Goal: Transaction & Acquisition: Download file/media

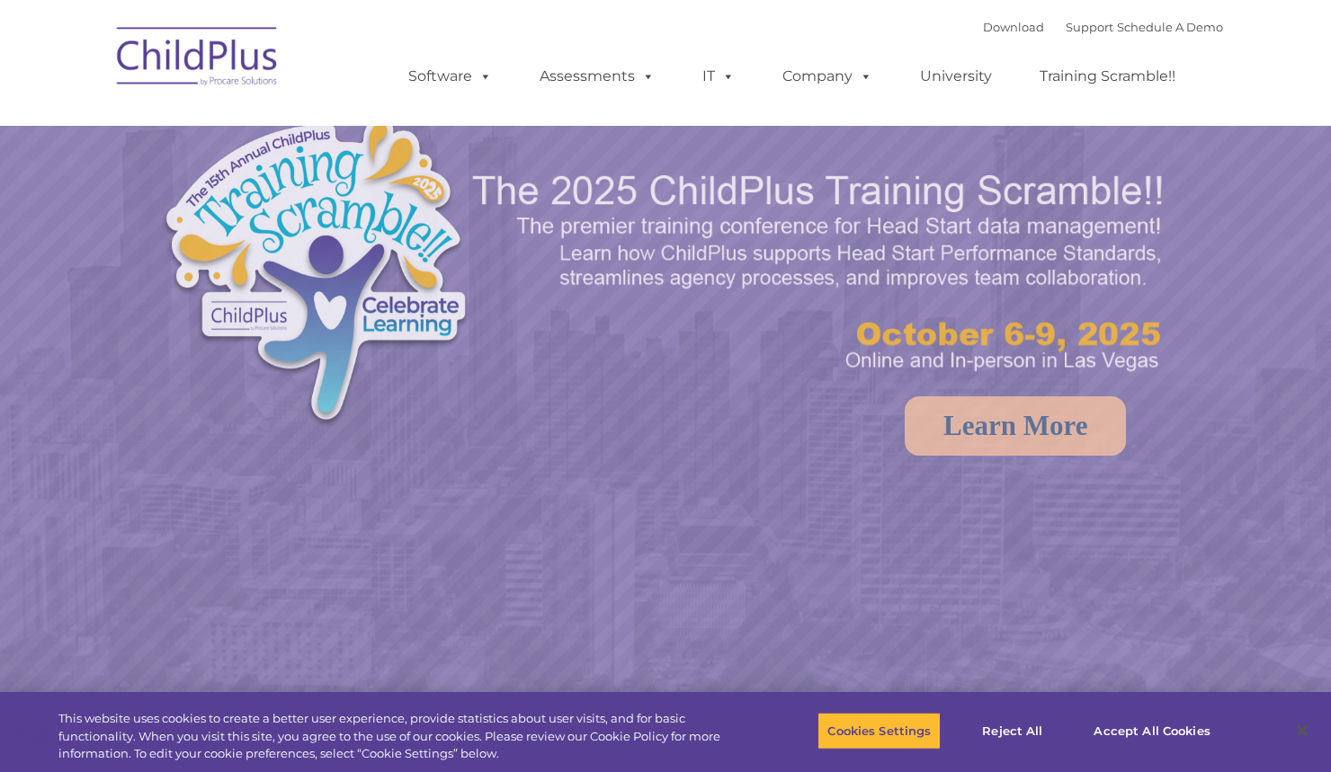
select select "MEDIUM"
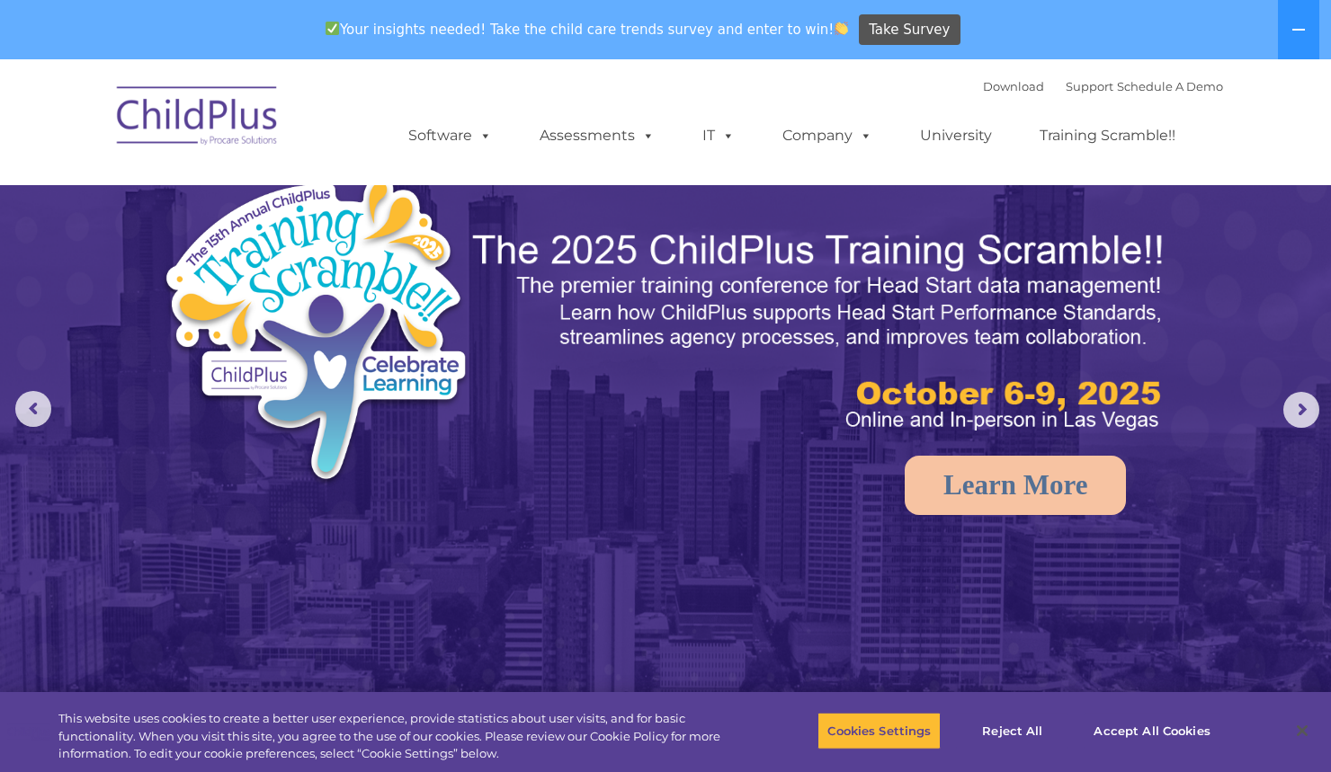
click at [1074, 652] on img at bounding box center [665, 477] width 1331 height 837
click at [1141, 727] on button "Accept All Cookies" at bounding box center [1151, 731] width 136 height 38
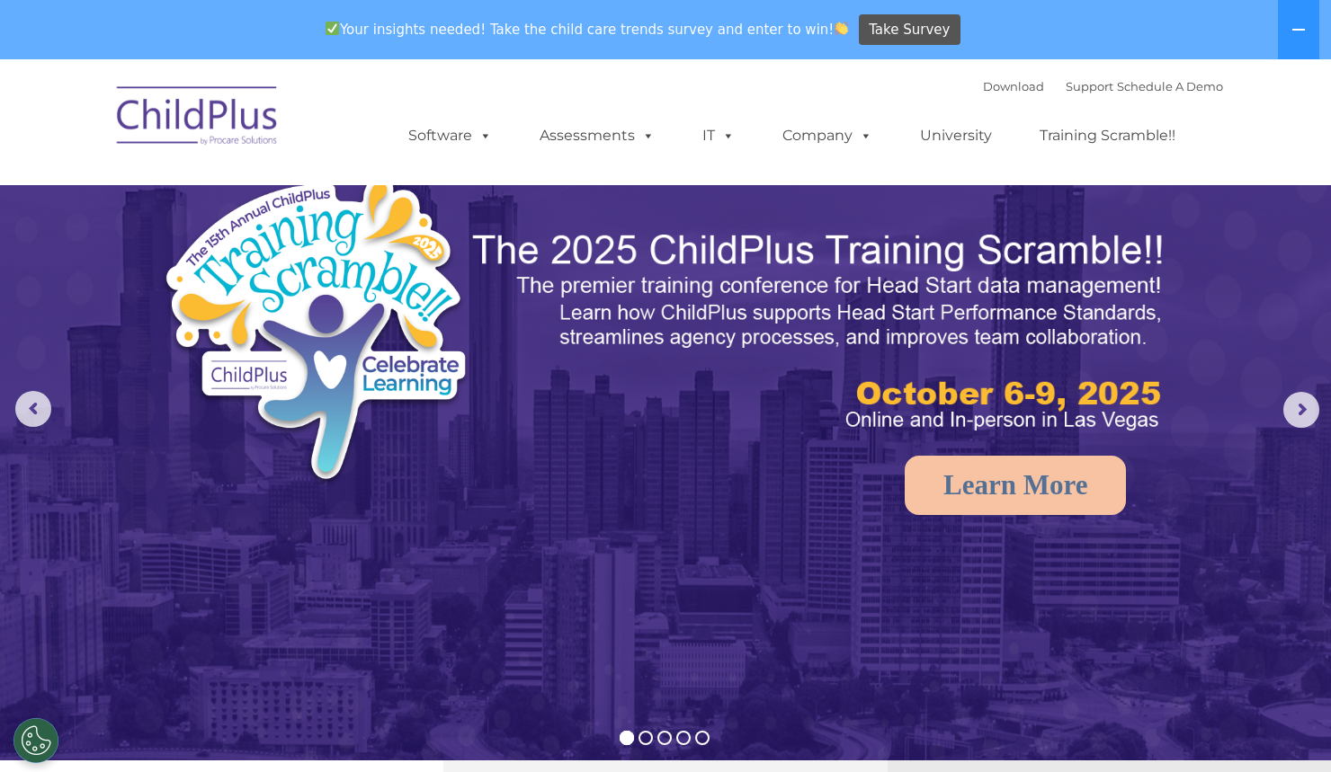
drag, startPoint x: 1330, startPoint y: 102, endPoint x: 1332, endPoint y: 277, distance: 175.3
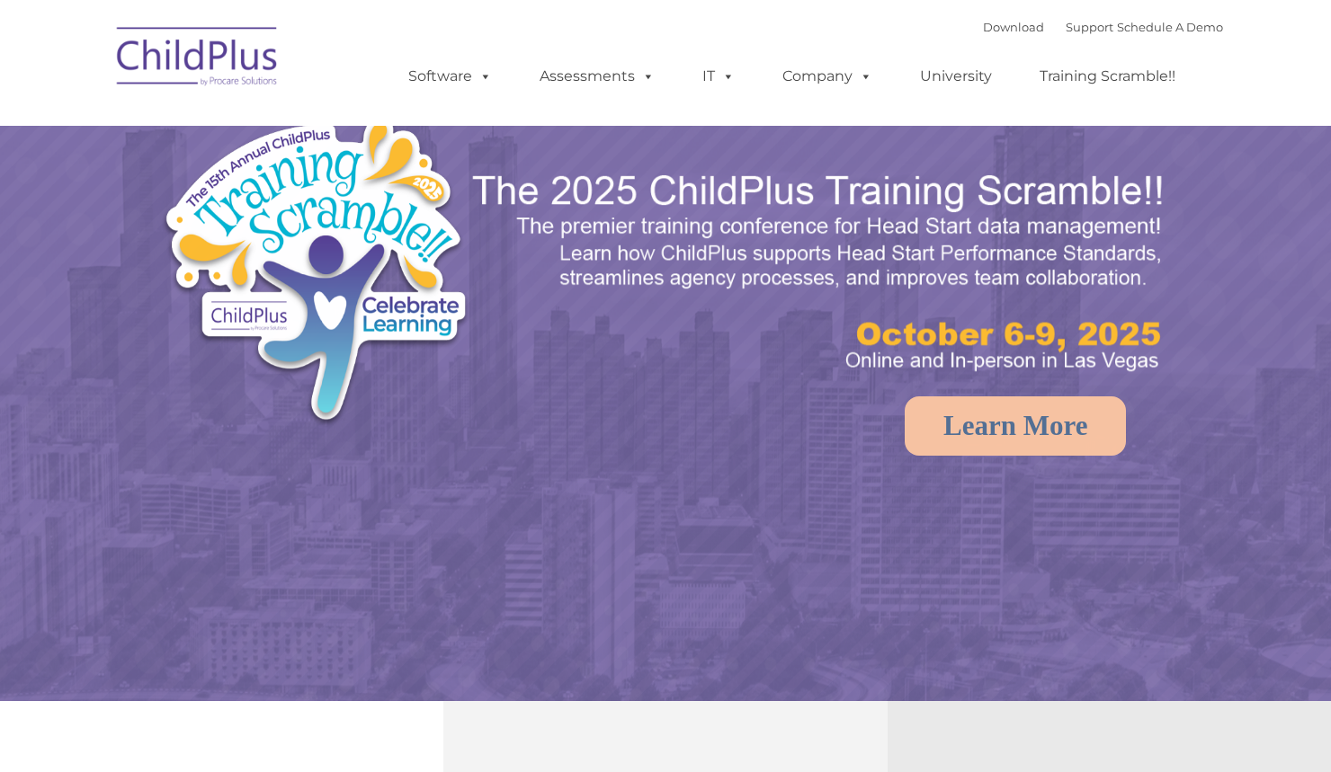
select select "MEDIUM"
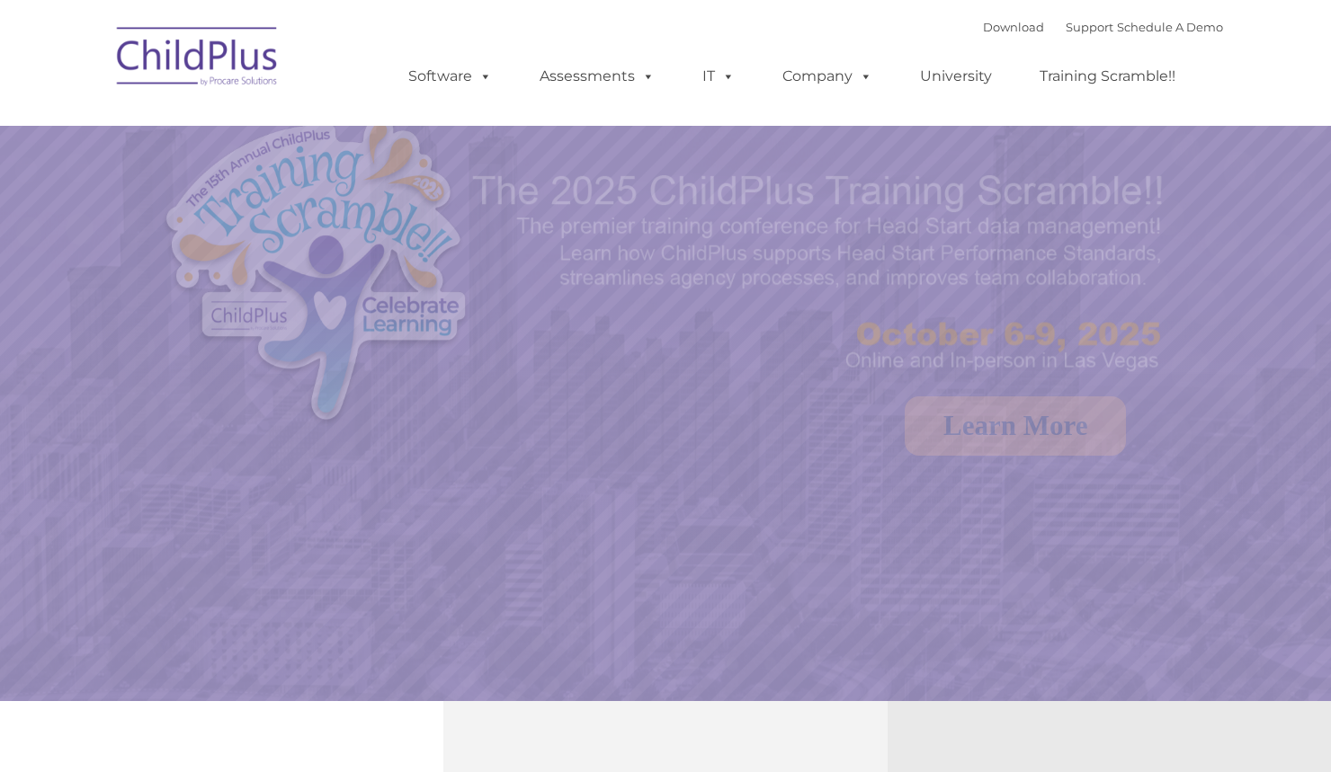
select select "MEDIUM"
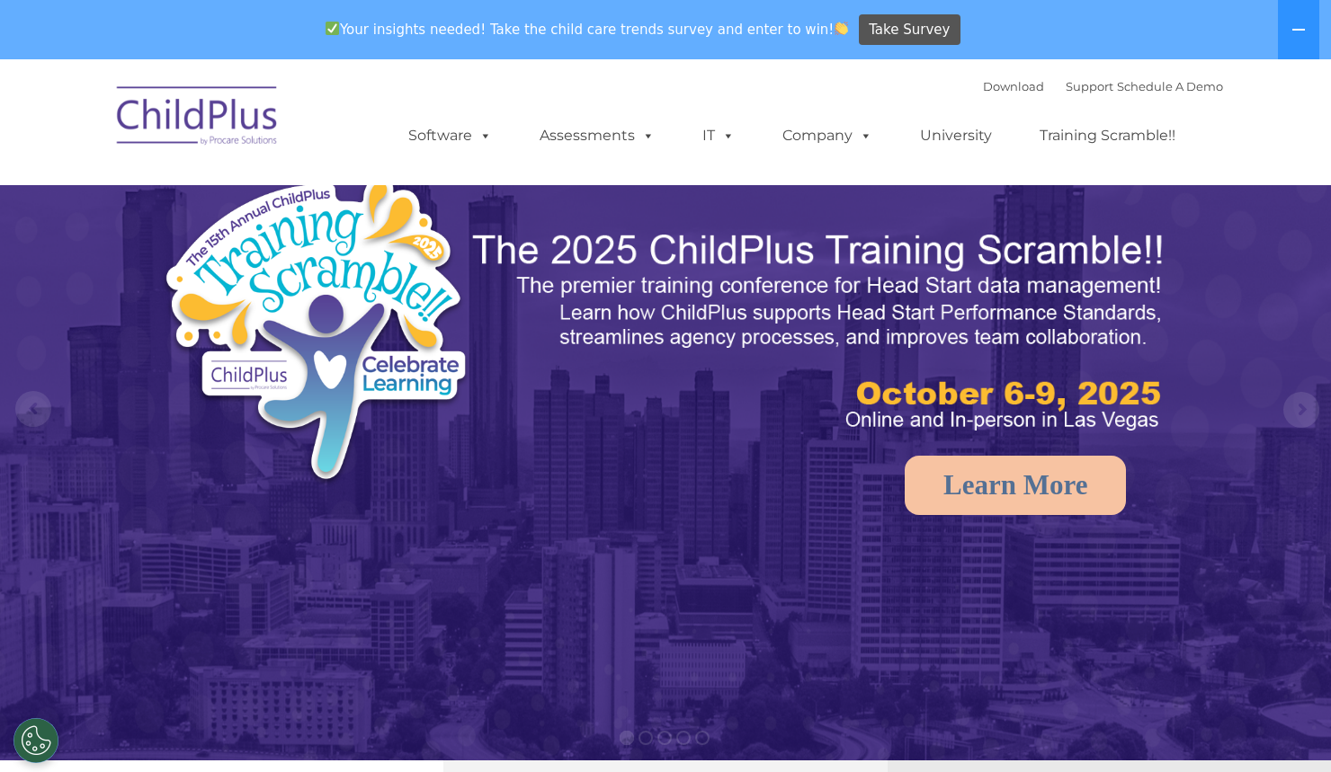
drag, startPoint x: 454, startPoint y: 81, endPoint x: 453, endPoint y: 100, distance: 18.9
click at [453, 100] on div "Download Support | Schedule A Demo  MENU MENU Software ChildPlus: The original…" at bounding box center [797, 122] width 850 height 99
click at [448, 139] on link "Software" at bounding box center [450, 136] width 120 height 36
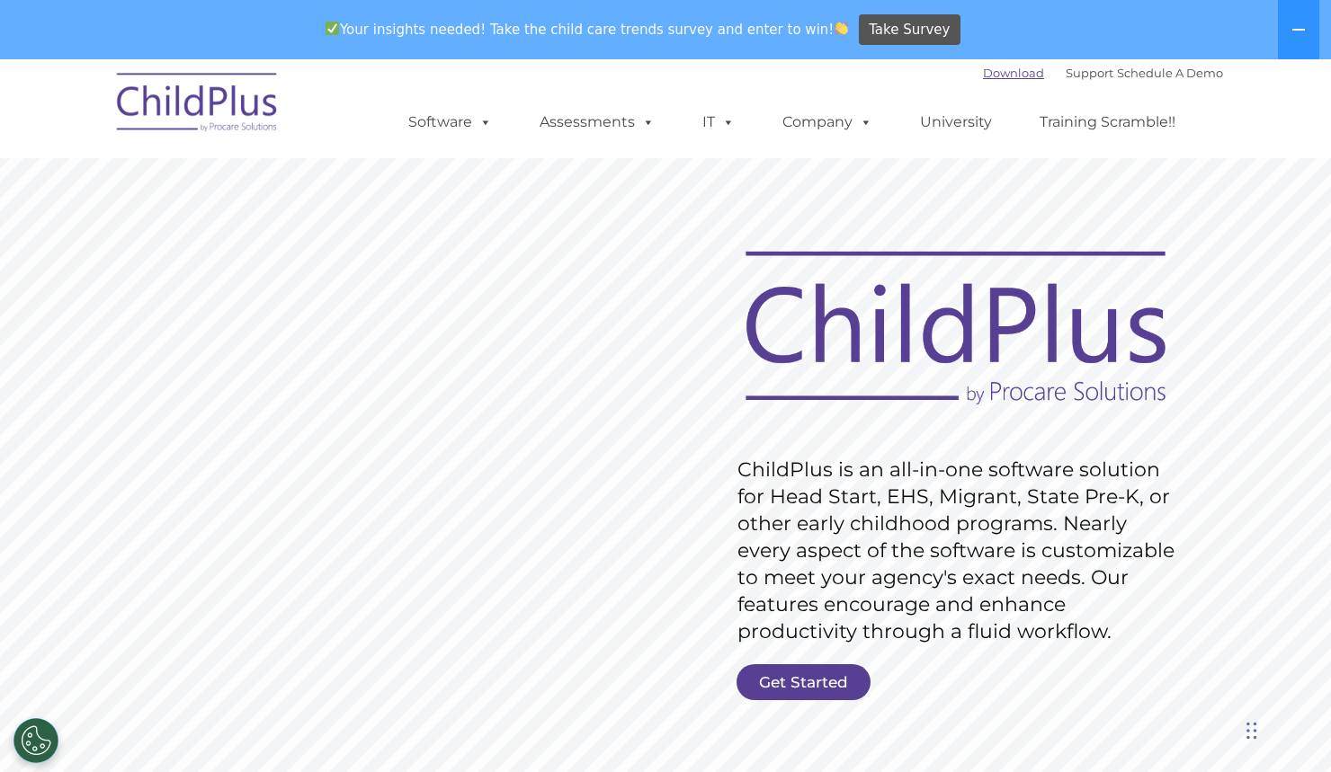
click at [987, 73] on link "Download" at bounding box center [1013, 73] width 61 height 14
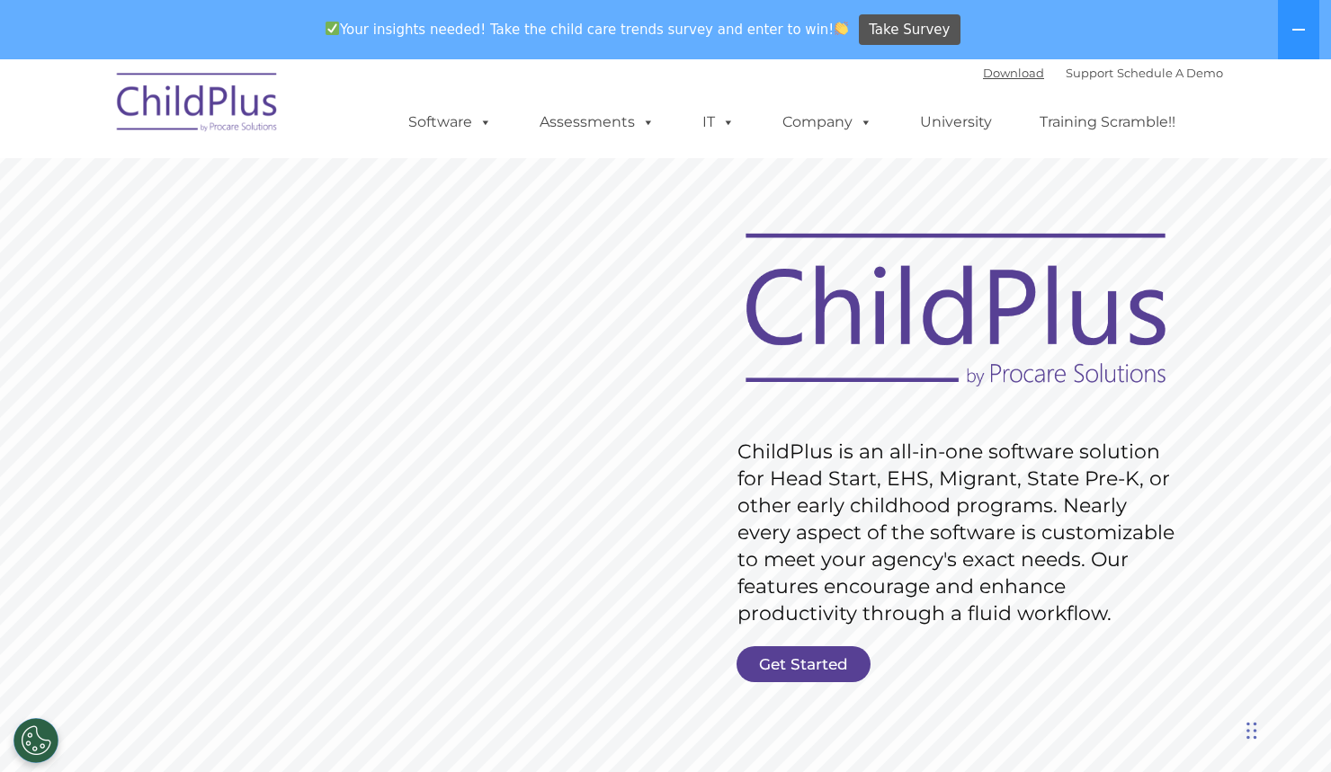
scroll to position [22, 0]
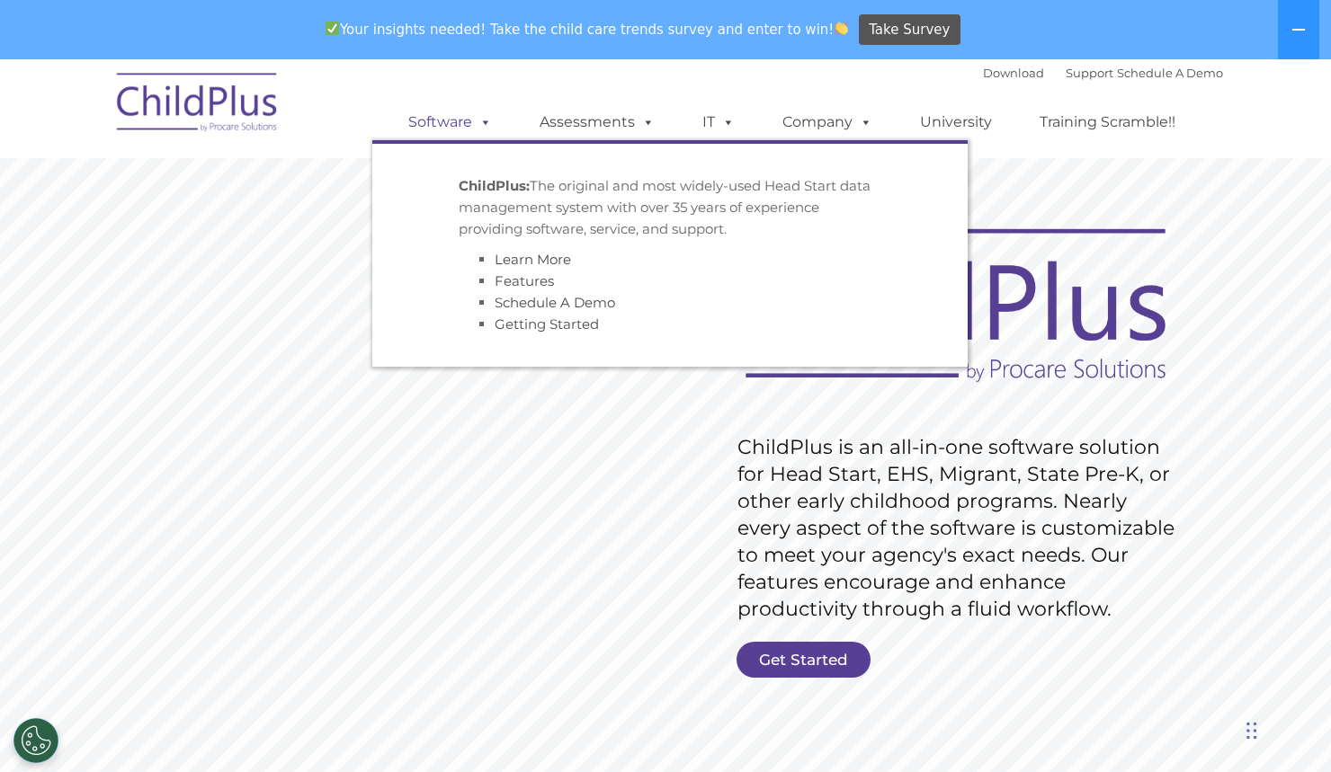
click at [451, 118] on link "Software" at bounding box center [450, 122] width 120 height 36
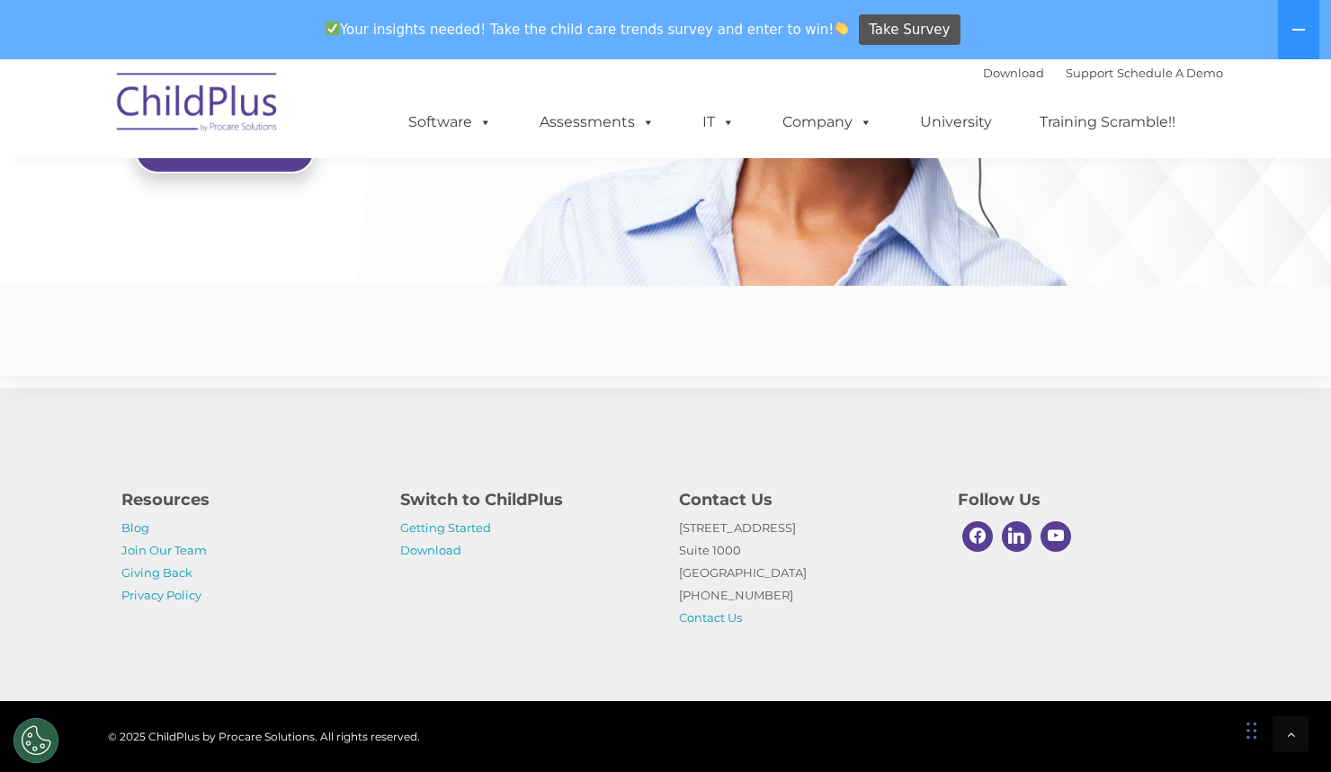
scroll to position [4376, 0]
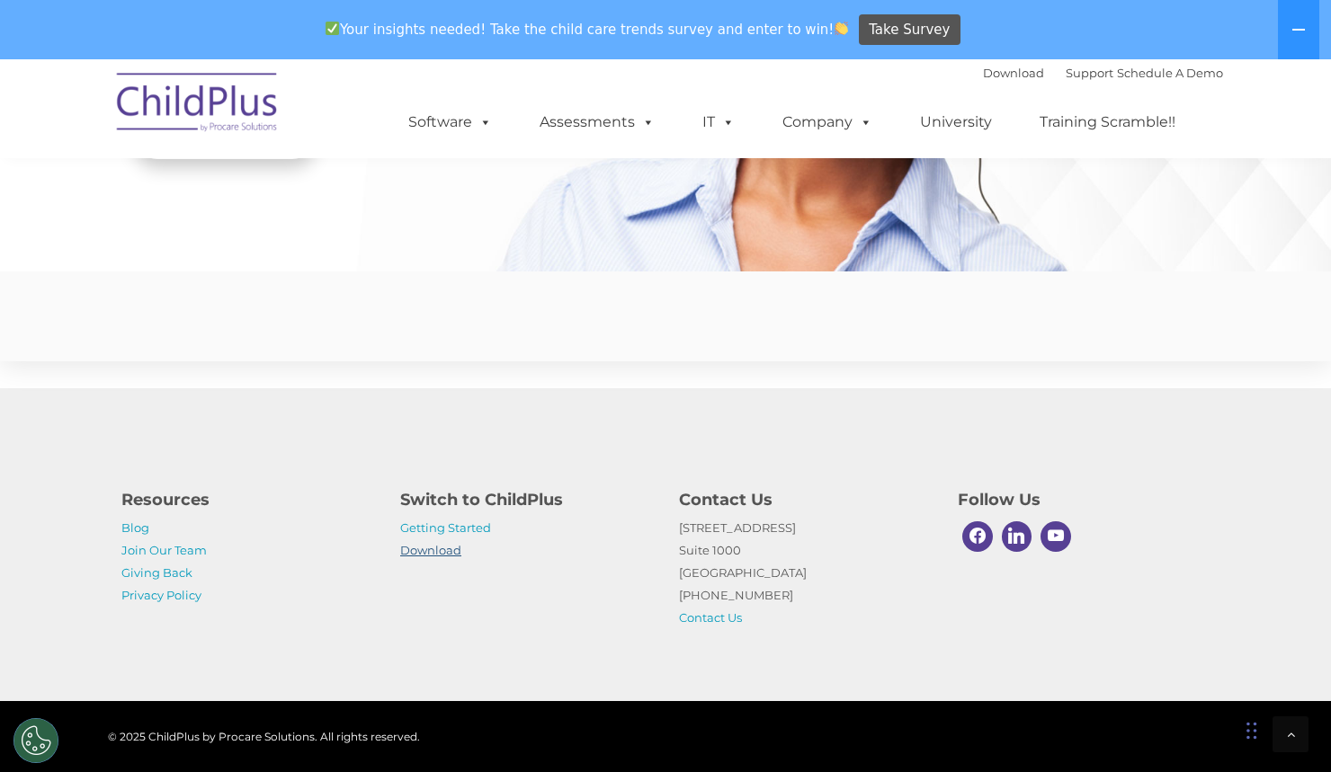
click at [433, 549] on link "Download" at bounding box center [430, 550] width 61 height 14
